Goal: Complete application form

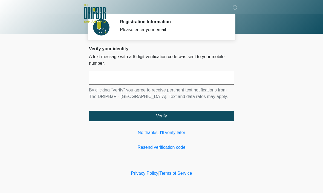
scroll to position [0, 0]
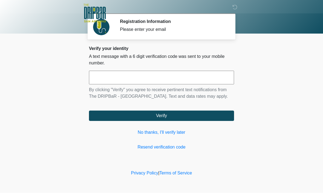
click at [186, 77] on input "text" at bounding box center [161, 78] width 145 height 14
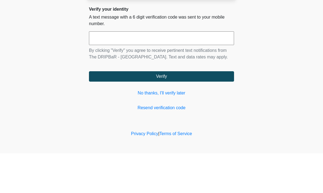
click at [275, 36] on body "‎ ‎ ‎ ‎ Registration Information Please enter your email Please connect to Wi-F…" at bounding box center [161, 96] width 323 height 193
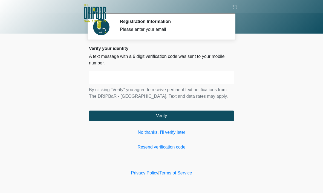
click at [161, 136] on link "No thanks, I'll verify later" at bounding box center [161, 133] width 145 height 7
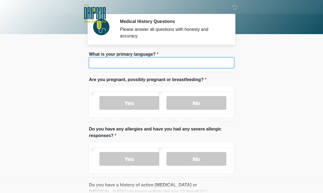
click at [188, 65] on input "What is your primary language?" at bounding box center [161, 63] width 145 height 10
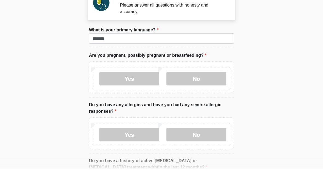
scroll to position [24, 0]
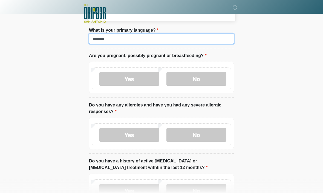
type input "*******"
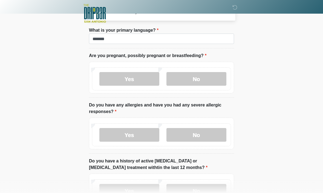
click at [205, 76] on label "No" at bounding box center [196, 79] width 60 height 14
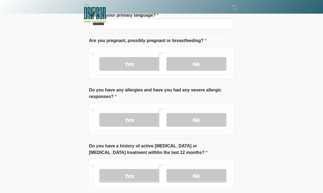
scroll to position [40, 0]
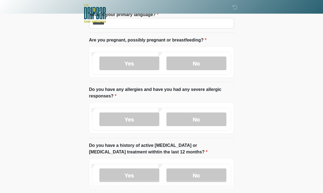
click at [208, 121] on label "No" at bounding box center [196, 120] width 60 height 14
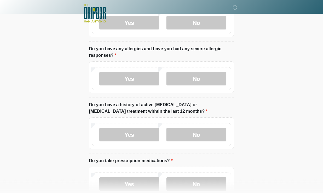
scroll to position [81, 0]
click at [214, 134] on label "No" at bounding box center [196, 135] width 60 height 14
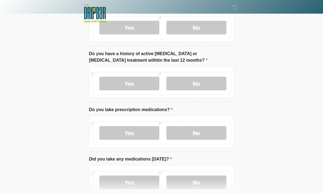
scroll to position [132, 0]
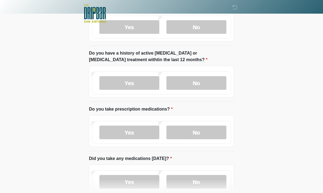
click at [206, 134] on label "No" at bounding box center [196, 133] width 60 height 14
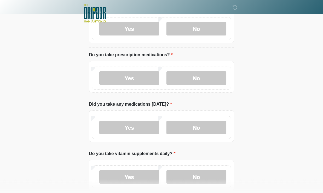
scroll to position [187, 0]
click at [206, 127] on label "No" at bounding box center [196, 128] width 60 height 14
click at [143, 178] on label "Yes" at bounding box center [129, 177] width 60 height 14
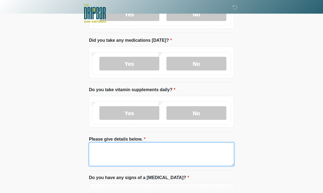
click at [115, 150] on textarea "Please give details below." at bounding box center [161, 155] width 145 height 24
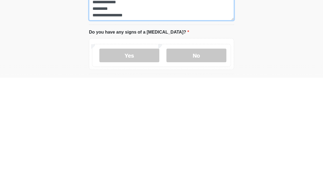
type textarea "**********"
click at [204, 164] on label "No" at bounding box center [196, 171] width 60 height 14
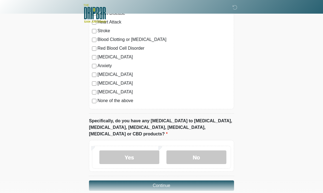
scroll to position [494, 0]
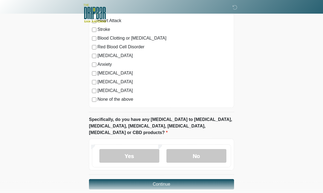
click at [203, 153] on label "No" at bounding box center [196, 157] width 60 height 14
click at [197, 180] on button "Continue" at bounding box center [161, 185] width 145 height 10
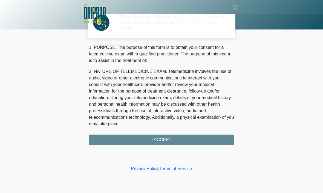
scroll to position [0, 0]
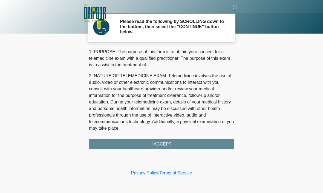
click at [186, 147] on div "1. PURPOSE. The purpose of this form is to obtain your consent for a telemedici…" at bounding box center [161, 99] width 145 height 101
click at [182, 145] on div "1. PURPOSE. The purpose of this form is to obtain your consent for a telemedici…" at bounding box center [161, 99] width 145 height 101
click at [172, 141] on div "1. PURPOSE. The purpose of this form is to obtain your consent for a telemedici…" at bounding box center [161, 99] width 145 height 101
click at [175, 146] on div "1. PURPOSE. The purpose of this form is to obtain your consent for a telemedici…" at bounding box center [161, 99] width 145 height 101
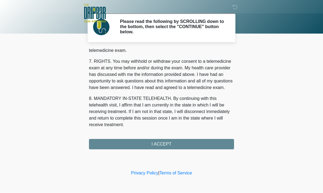
click at [175, 149] on button "I ACCEPT" at bounding box center [161, 144] width 145 height 10
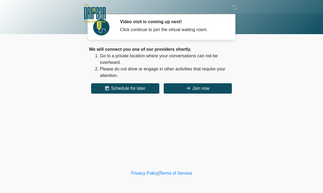
click at [215, 90] on button "Join now" at bounding box center [198, 88] width 68 height 10
